Goal: Transaction & Acquisition: Purchase product/service

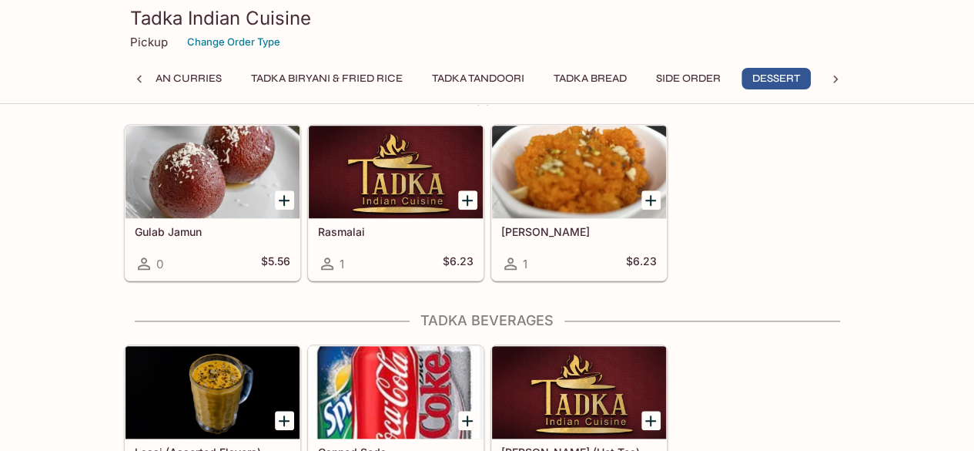
scroll to position [3520, 0]
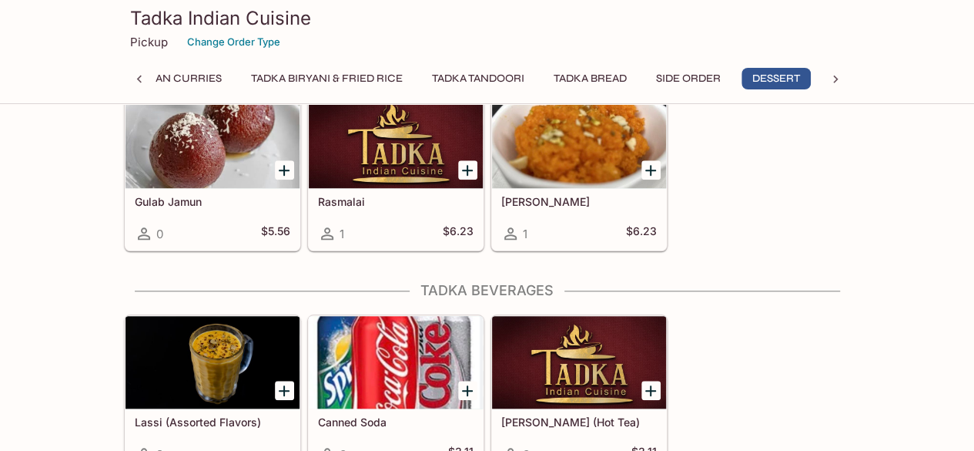
click at [823, 340] on div "Lassi (Assorted Flavors) 2 Canned Soda 0 $3.11 [PERSON_NAME] (Hot Tea) 0 $3.11" at bounding box center [484, 389] width 733 height 163
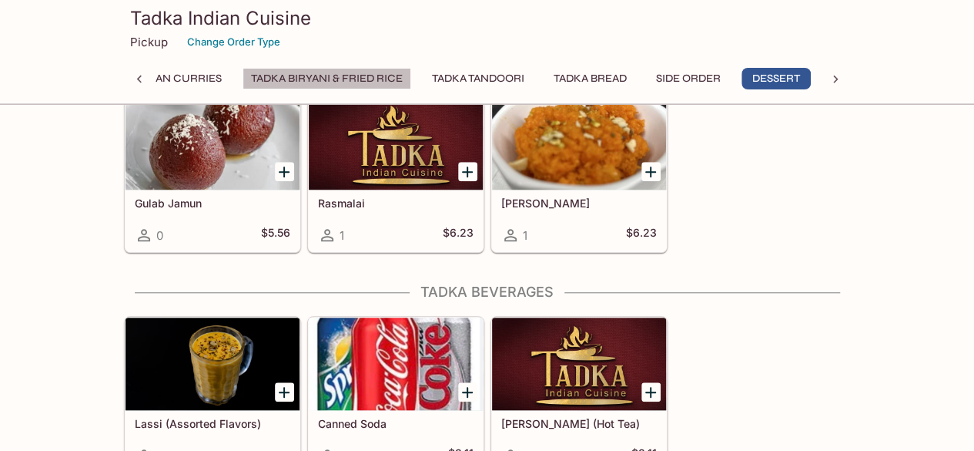
click at [376, 71] on button "Tadka Biryani & Fried Rice" at bounding box center [327, 79] width 169 height 22
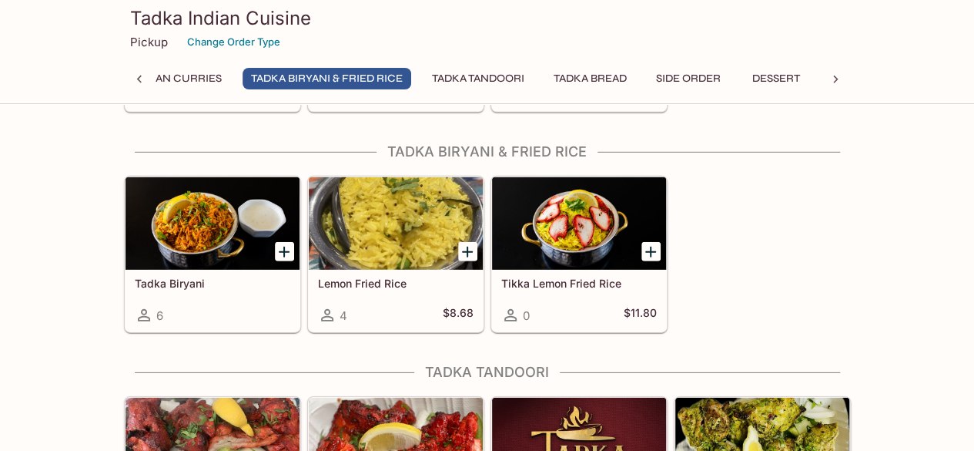
click at [223, 225] on div at bounding box center [213, 223] width 174 height 92
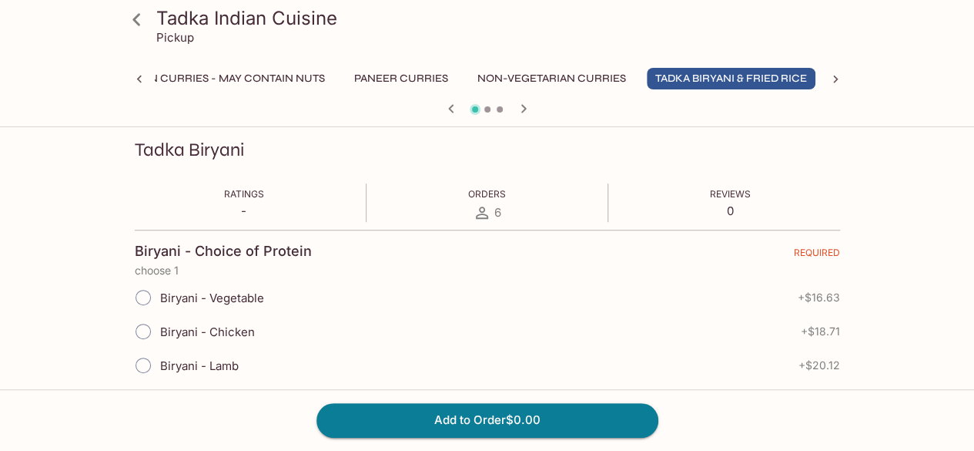
click at [237, 327] on span "Biryani - Chicken" at bounding box center [207, 331] width 95 height 15
click at [159, 327] on input "Biryani - Chicken" at bounding box center [143, 331] width 32 height 32
radio input "true"
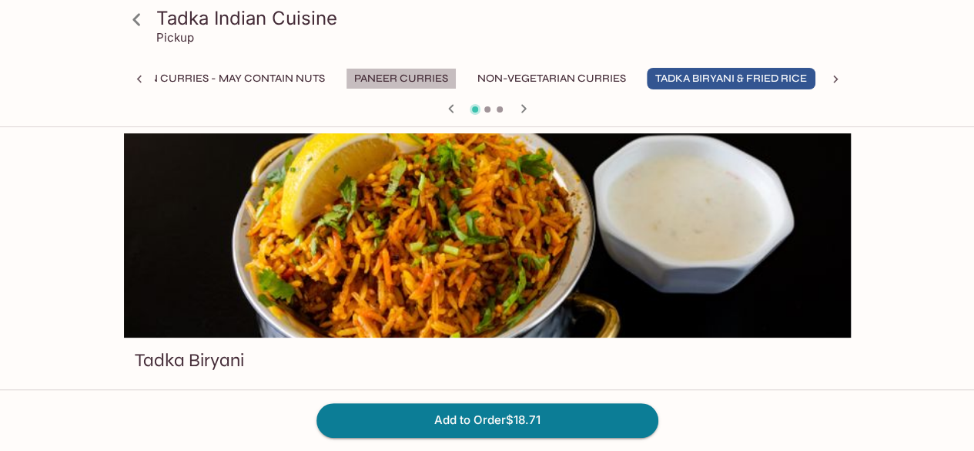
click at [423, 86] on button "Paneer Curries" at bounding box center [401, 79] width 111 height 22
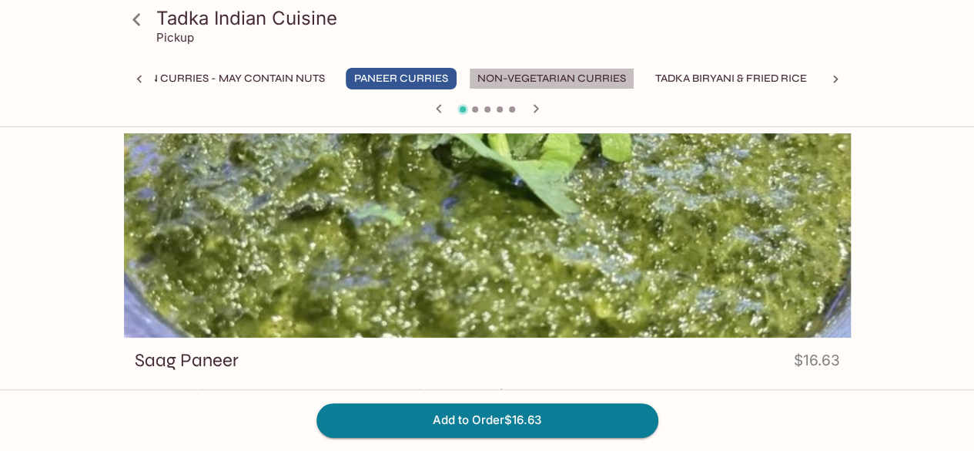
click at [552, 83] on button "Non-Vegetarian Curries" at bounding box center [552, 79] width 166 height 22
